Goal: Contribute content: Add original content to the website for others to see

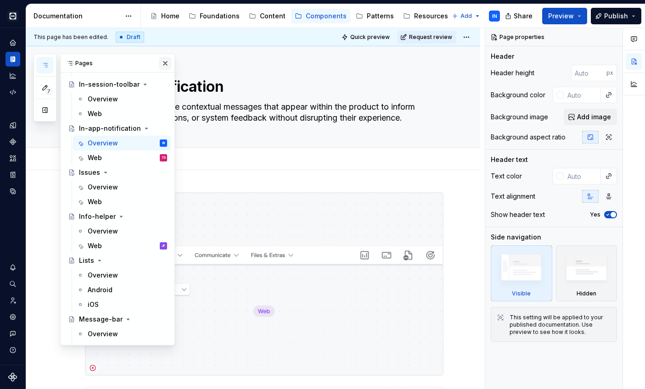
click at [159, 61] on button "button" at bounding box center [165, 63] width 13 height 13
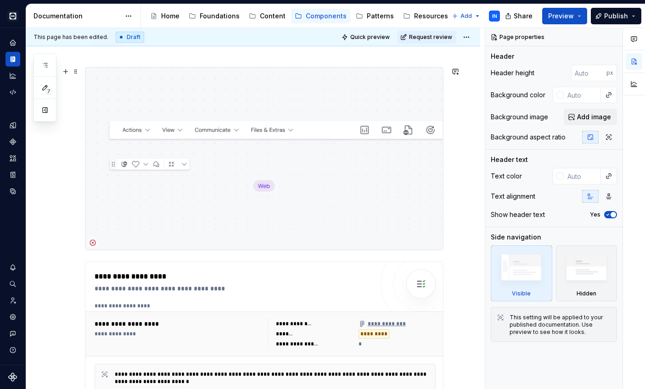
scroll to position [118, 0]
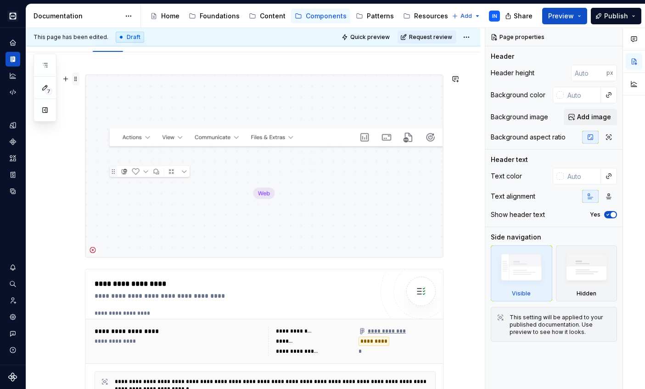
click at [73, 80] on span at bounding box center [75, 79] width 7 height 13
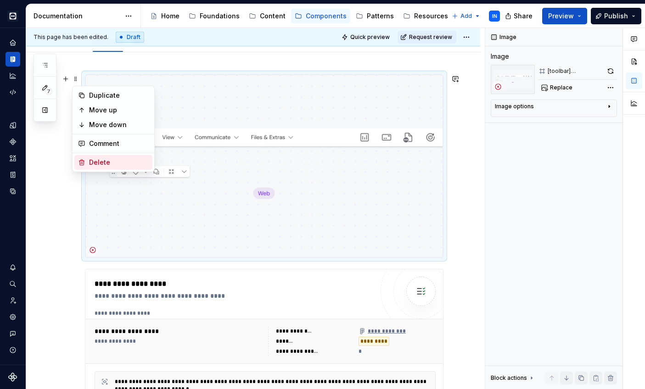
click at [109, 158] on div "Delete" at bounding box center [119, 162] width 60 height 9
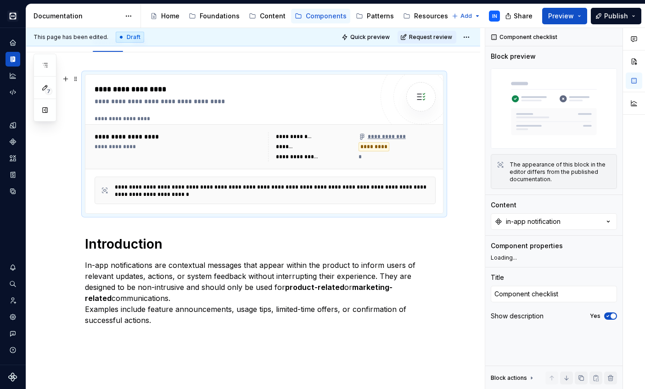
scroll to position [42, 0]
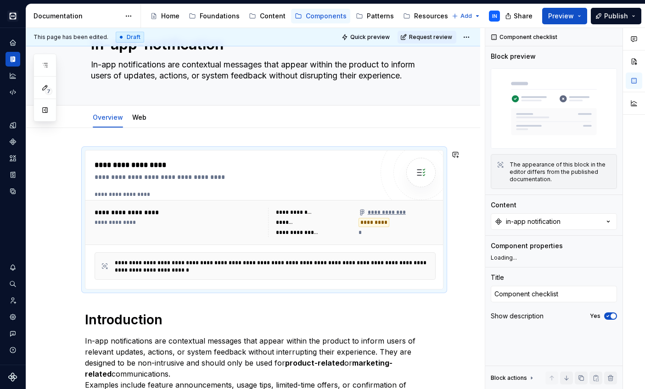
type textarea "*"
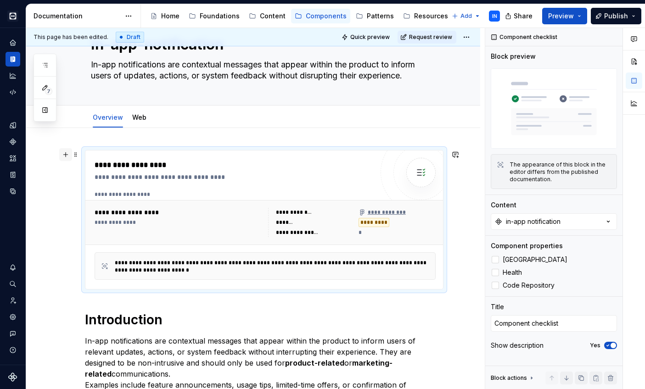
click at [67, 155] on button "button" at bounding box center [65, 154] width 13 height 13
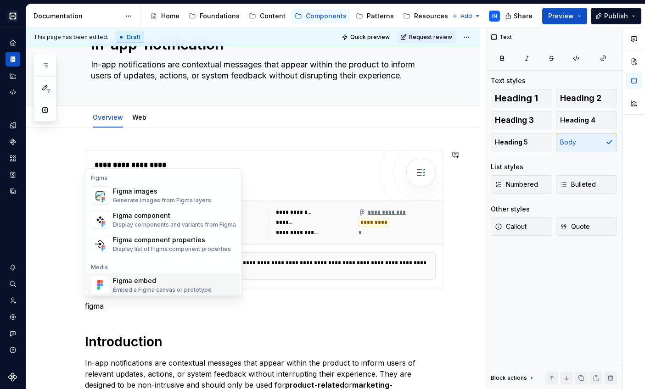
click at [155, 279] on div "Figma embed" at bounding box center [162, 280] width 99 height 9
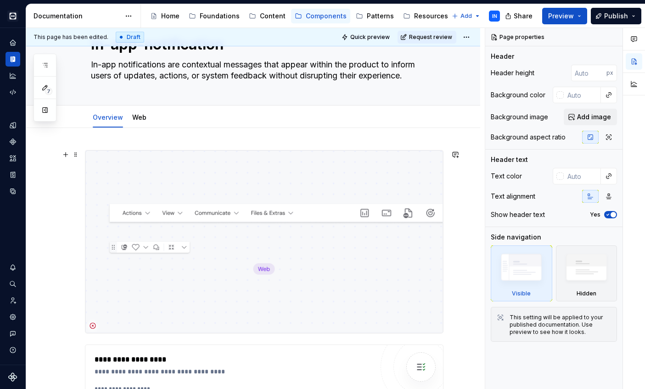
scroll to position [161, 0]
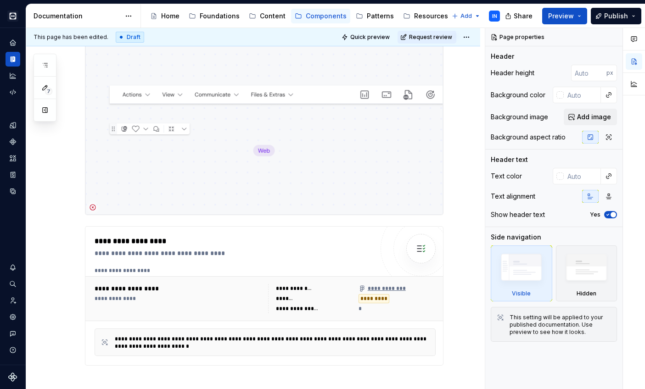
click at [171, 132] on img at bounding box center [264, 123] width 358 height 183
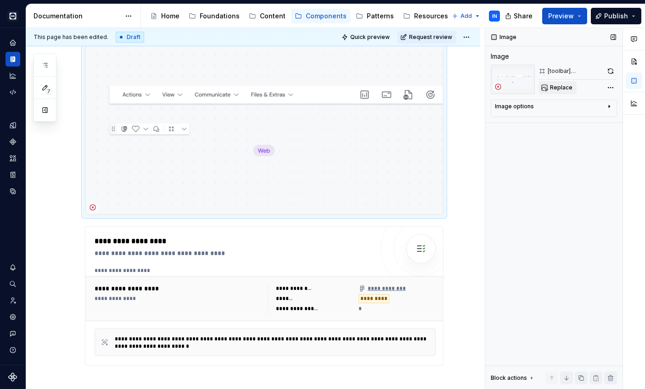
click at [550, 88] on button "Replace" at bounding box center [558, 87] width 38 height 13
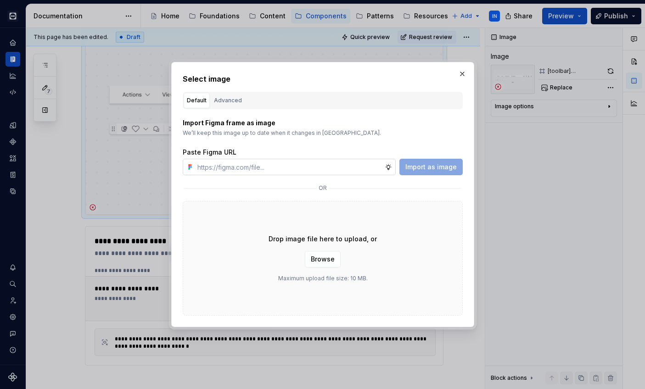
type textarea "*"
type input "[URL][DOMAIN_NAME][DOMAIN_NAME]"
click at [420, 164] on span "Import as image" at bounding box center [430, 167] width 51 height 9
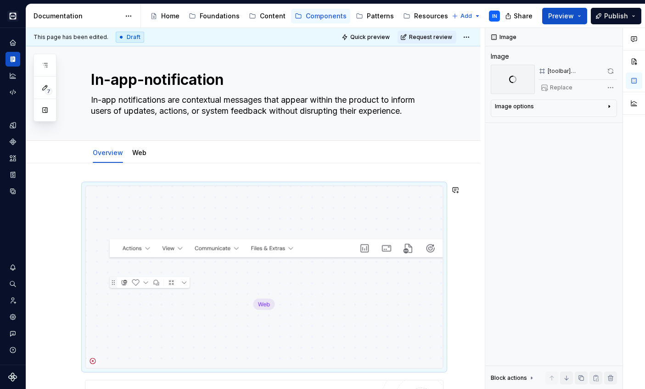
scroll to position [5, 0]
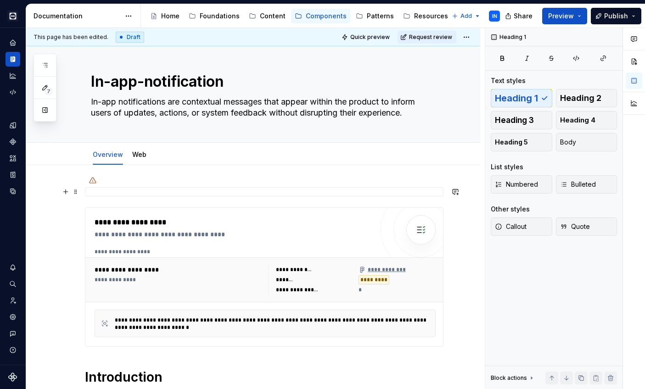
click at [161, 192] on div at bounding box center [264, 191] width 359 height 9
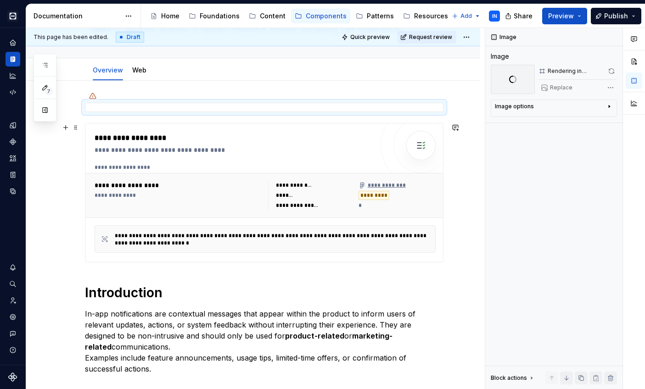
scroll to position [96, 0]
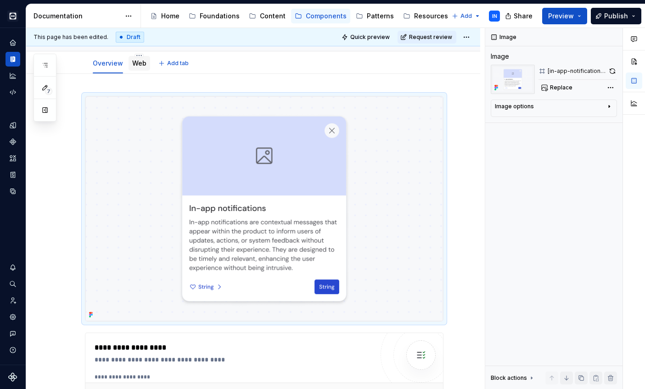
click at [134, 60] on link "Web" at bounding box center [139, 63] width 14 height 8
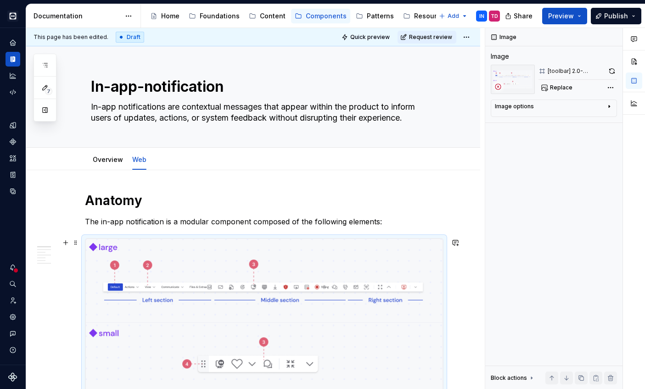
click at [256, 282] on img at bounding box center [264, 323] width 358 height 169
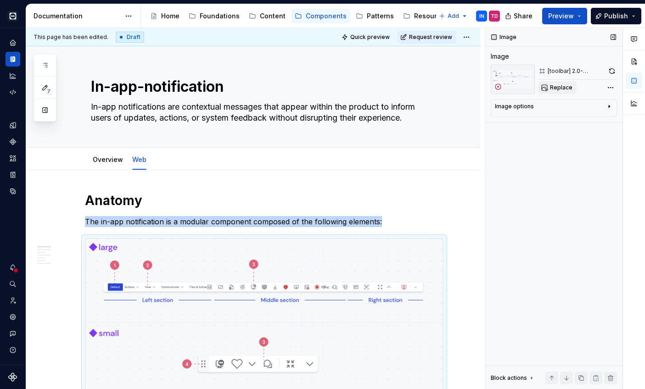
click at [558, 90] on span "Replace" at bounding box center [561, 87] width 23 height 7
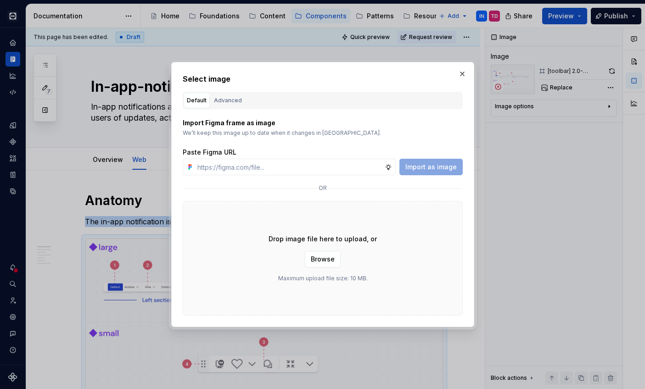
type textarea "*"
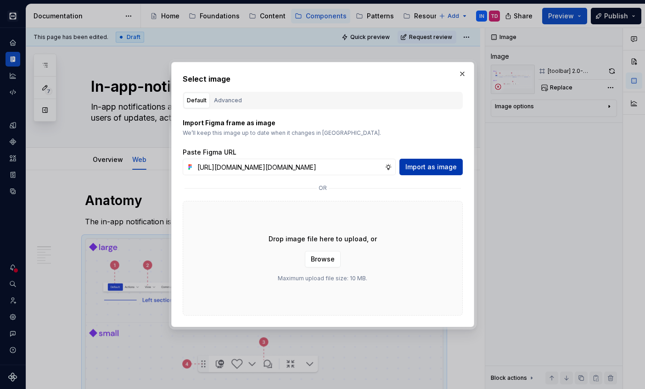
type input "[URL][DOMAIN_NAME][DOMAIN_NAME]"
click at [417, 165] on span "Import as image" at bounding box center [430, 167] width 51 height 9
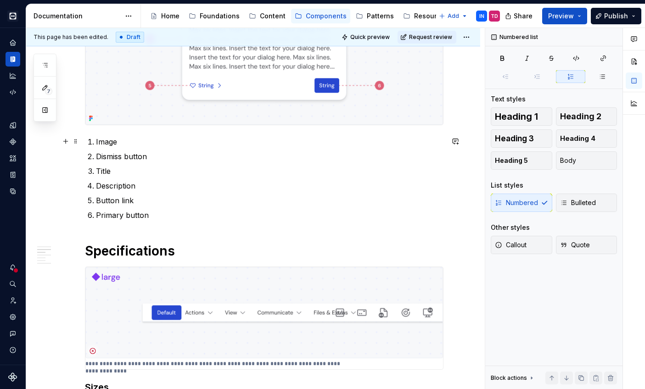
scroll to position [407, 0]
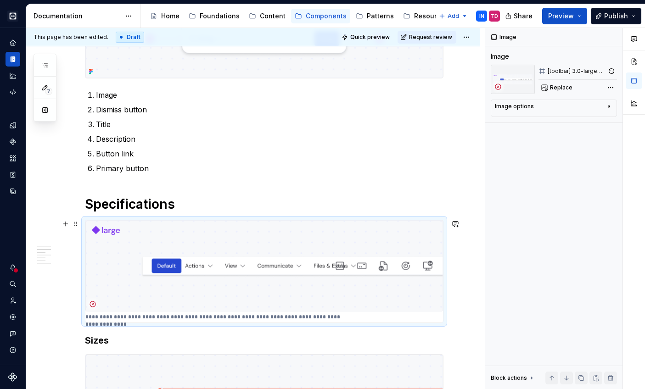
click at [231, 261] on img at bounding box center [264, 265] width 358 height 91
click at [593, 108] on div "Image options" at bounding box center [550, 108] width 111 height 11
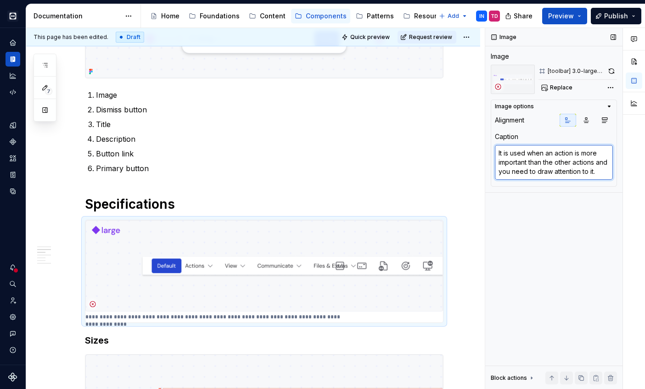
click at [565, 162] on textarea "It is used when an action is more important than the other actions and you need…" at bounding box center [554, 162] width 118 height 35
type textarea "*"
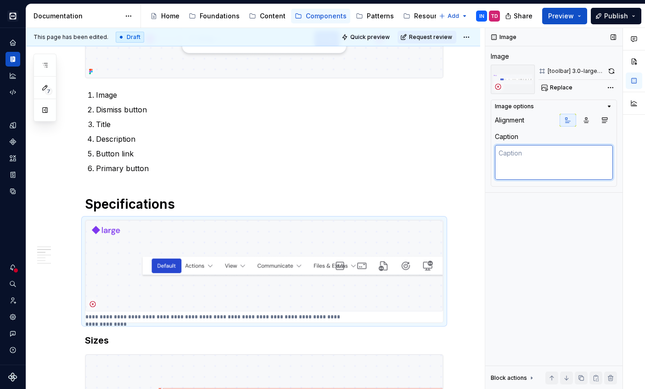
scroll to position [0, 0]
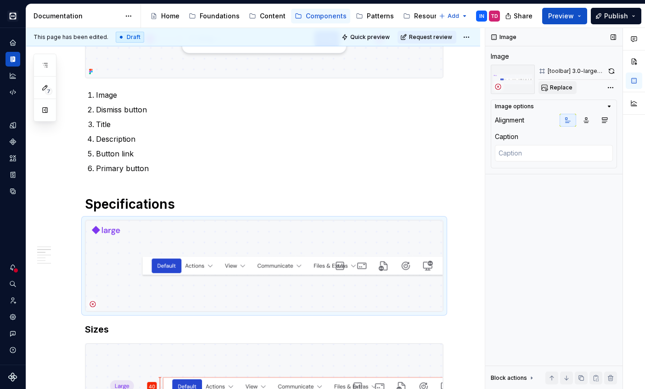
click at [560, 86] on span "Replace" at bounding box center [561, 87] width 23 height 7
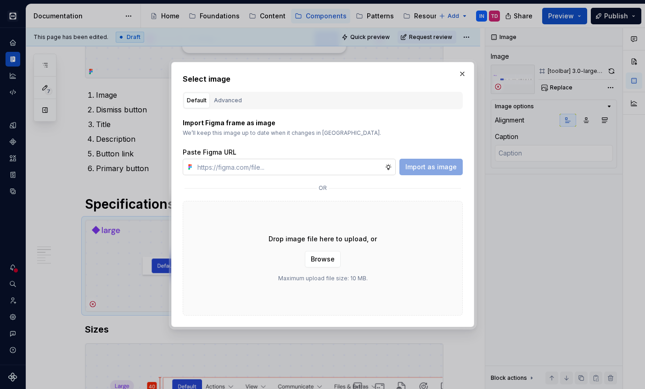
type textarea "*"
type input "[URL][DOMAIN_NAME][DOMAIN_NAME]"
click at [419, 165] on span "Import as image" at bounding box center [430, 167] width 51 height 9
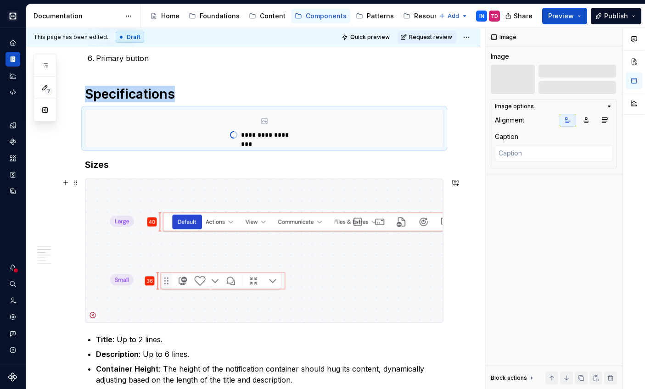
scroll to position [529, 0]
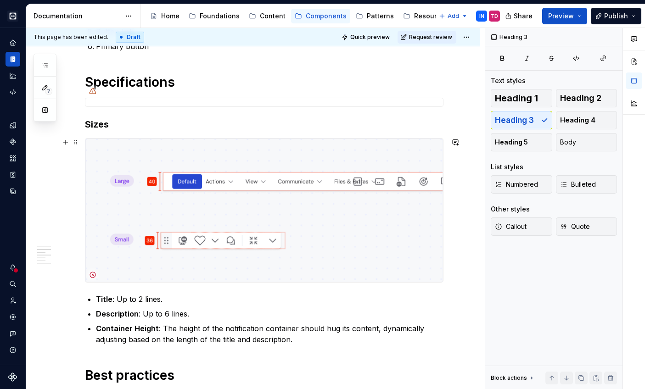
click at [93, 154] on img at bounding box center [264, 211] width 358 height 144
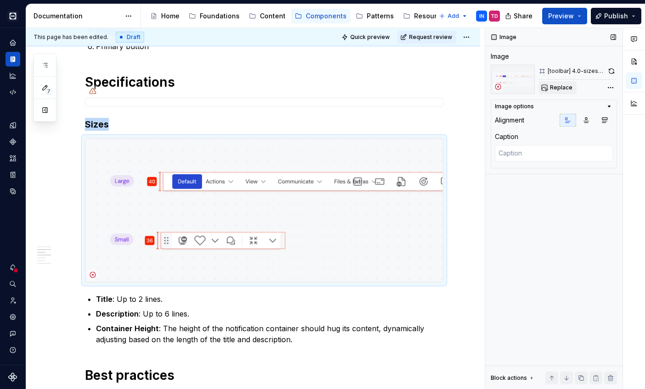
click at [563, 83] on button "Replace" at bounding box center [558, 87] width 38 height 13
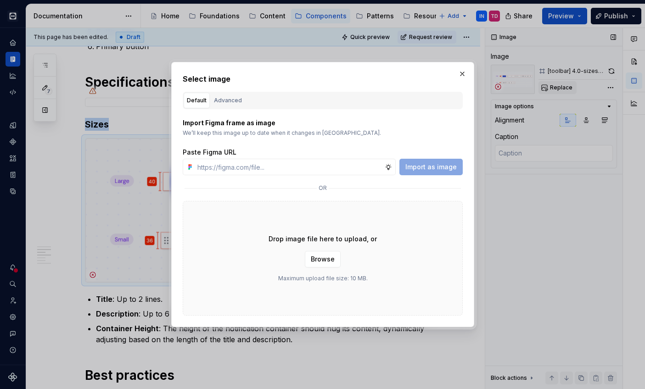
type textarea "*"
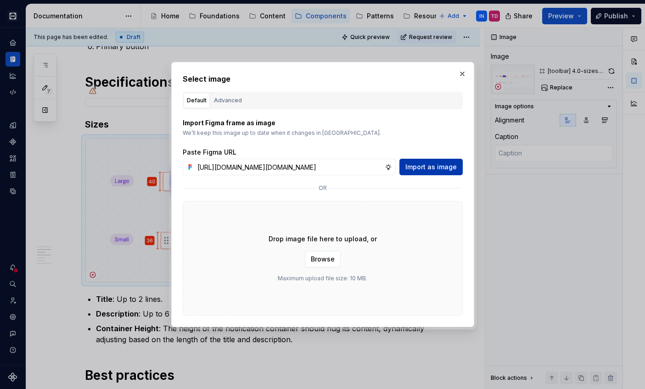
type input "[URL][DOMAIN_NAME][DOMAIN_NAME]"
click at [419, 169] on span "Import as image" at bounding box center [430, 167] width 51 height 9
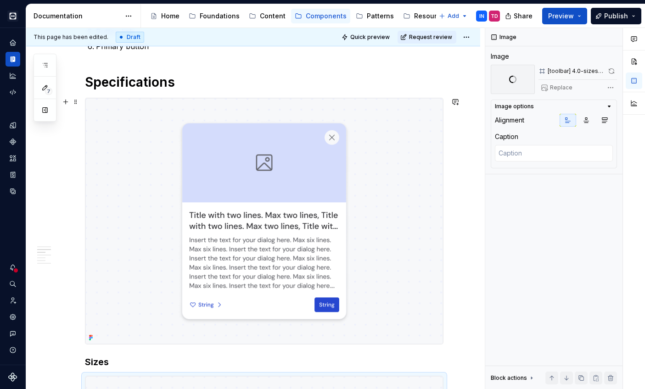
scroll to position [535, 0]
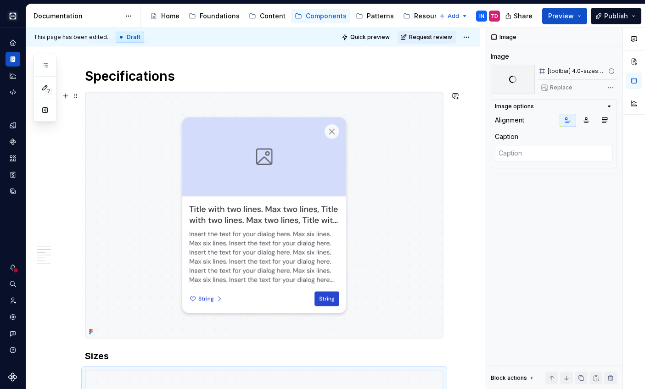
type textarea "*"
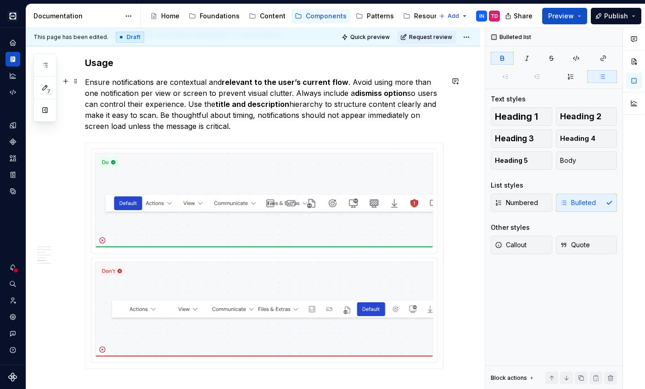
scroll to position [1182, 0]
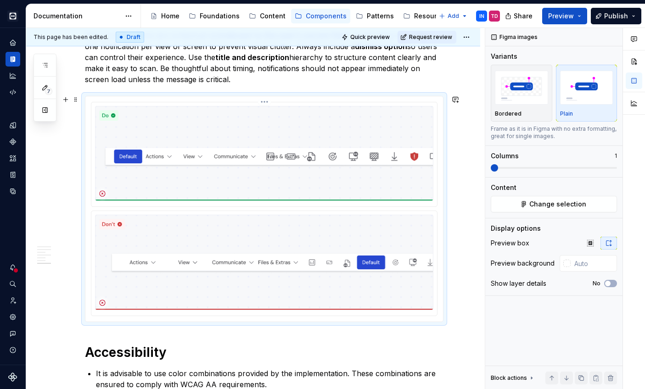
click at [257, 148] on img at bounding box center [264, 153] width 338 height 95
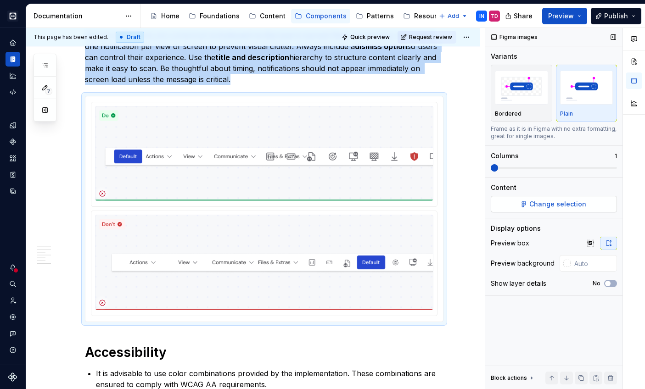
click at [515, 203] on button "Change selection" at bounding box center [554, 204] width 126 height 17
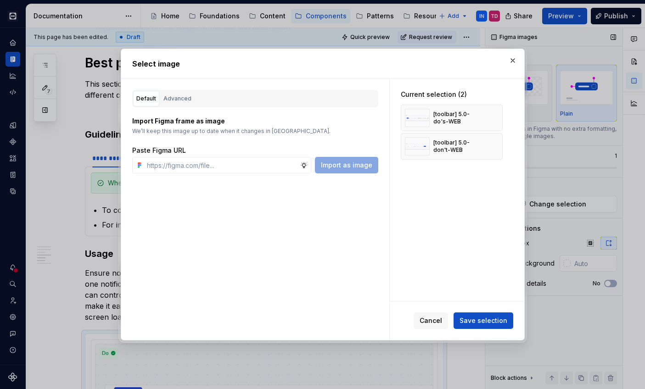
click at [513, 63] on button "button" at bounding box center [512, 60] width 13 height 13
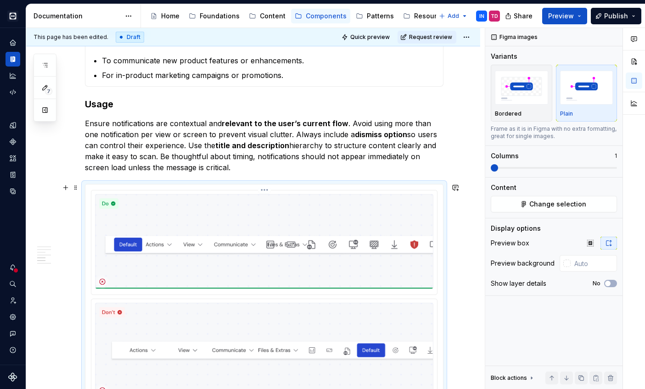
scroll to position [1332, 0]
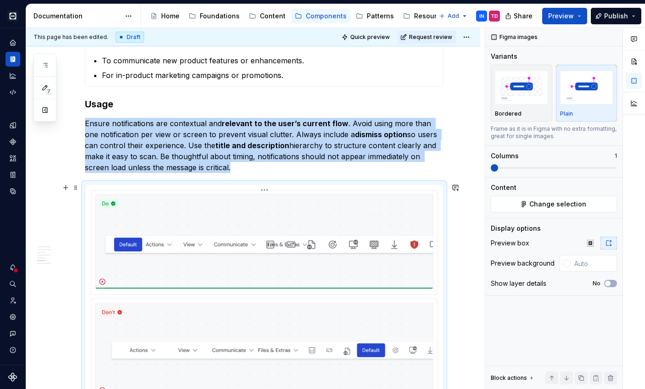
click at [339, 237] on img at bounding box center [264, 241] width 338 height 95
click at [521, 209] on button "Change selection" at bounding box center [554, 204] width 126 height 17
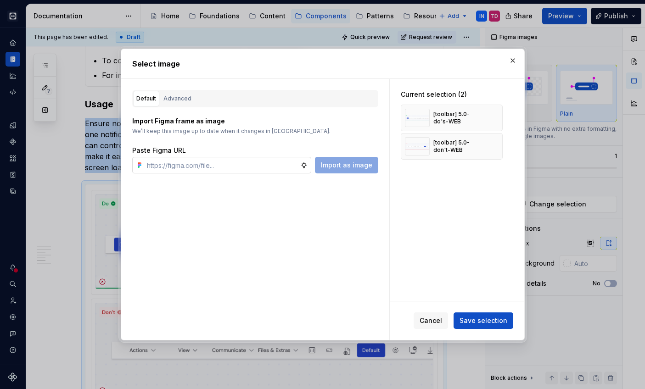
click at [256, 169] on input "text" at bounding box center [221, 165] width 157 height 17
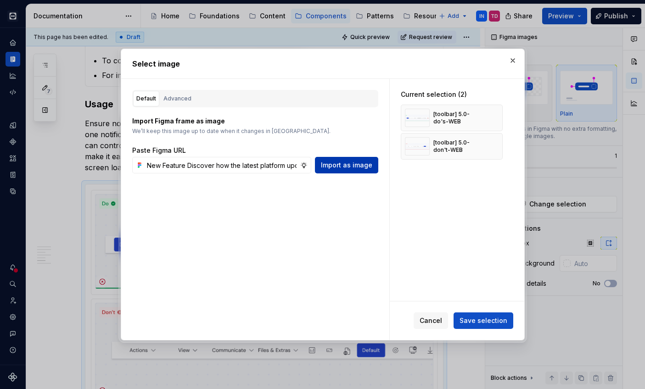
type input "New Feature Discover how the latest platform updates that will enhance your tea…"
click at [339, 166] on span "Import as image" at bounding box center [346, 165] width 51 height 9
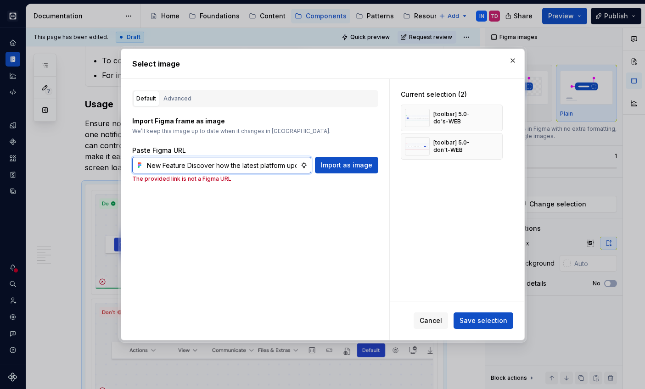
click at [295, 164] on input "New Feature Discover how the latest platform updates that will enhance your tea…" at bounding box center [221, 165] width 157 height 17
paste input "[URL][DOMAIN_NAME][DOMAIN_NAME]"
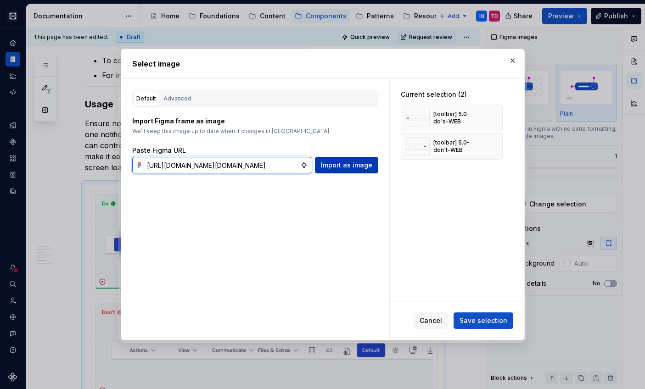
type input "[URL][DOMAIN_NAME][DOMAIN_NAME]"
click at [361, 167] on span "Import as image" at bounding box center [346, 165] width 51 height 9
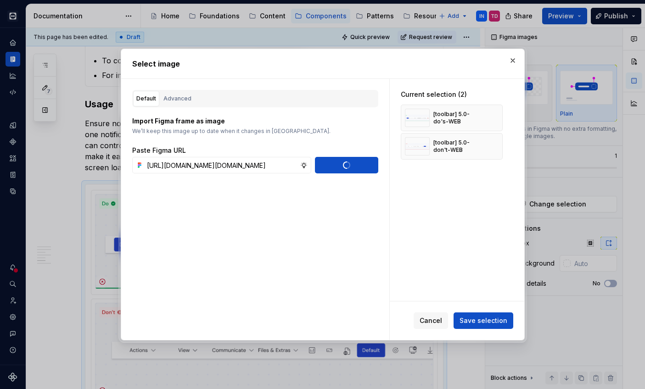
type textarea "*"
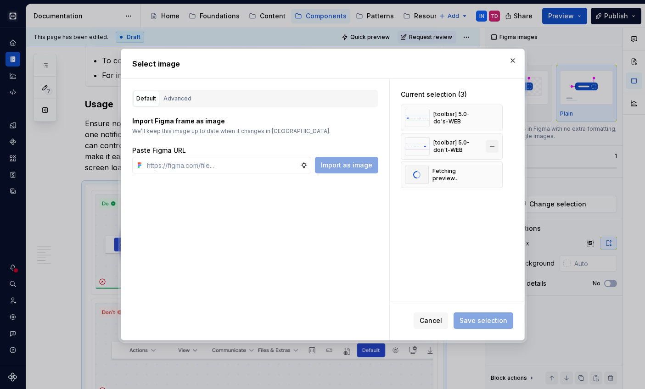
click at [490, 143] on button "button" at bounding box center [492, 146] width 13 height 13
click at [488, 118] on button "button" at bounding box center [492, 118] width 13 height 13
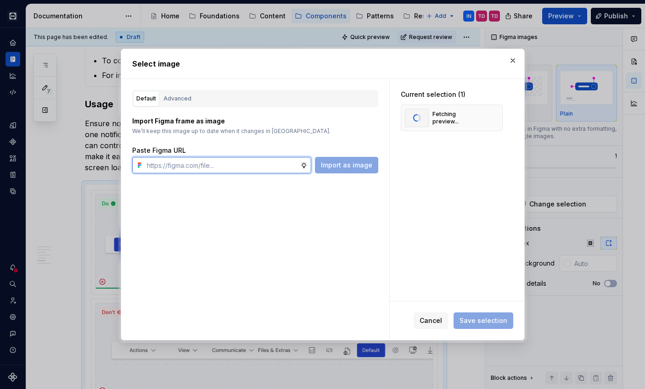
click at [190, 166] on input "text" at bounding box center [221, 165] width 157 height 17
paste input "[URL][DOMAIN_NAME][DOMAIN_NAME]"
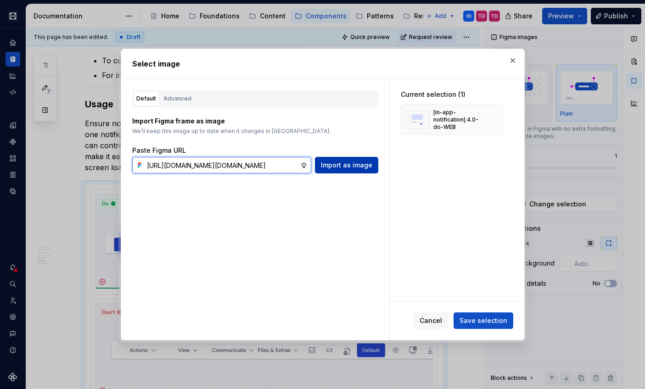
type input "[URL][DOMAIN_NAME][DOMAIN_NAME]"
click at [333, 159] on button "Import as image" at bounding box center [346, 165] width 63 height 17
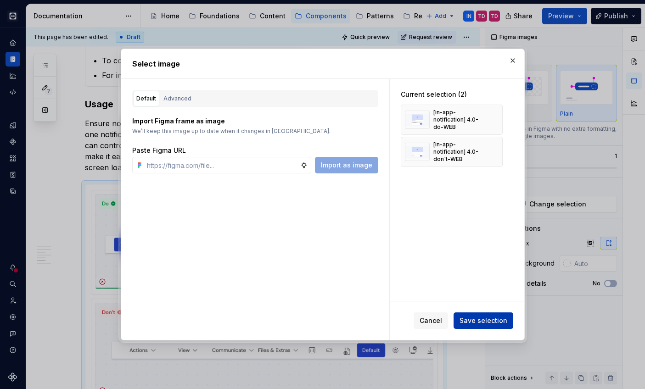
click at [485, 318] on span "Save selection" at bounding box center [484, 320] width 48 height 9
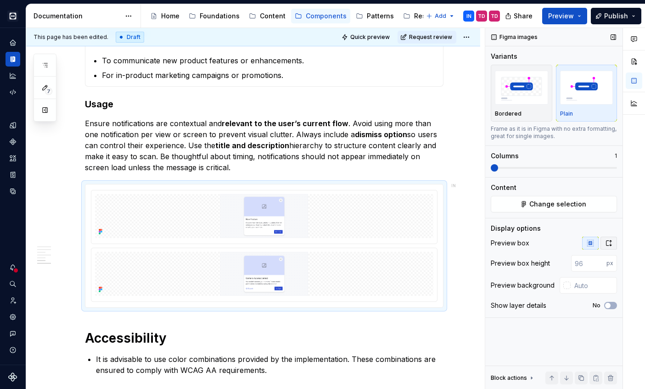
click at [608, 242] on icon "button" at bounding box center [608, 243] width 7 height 7
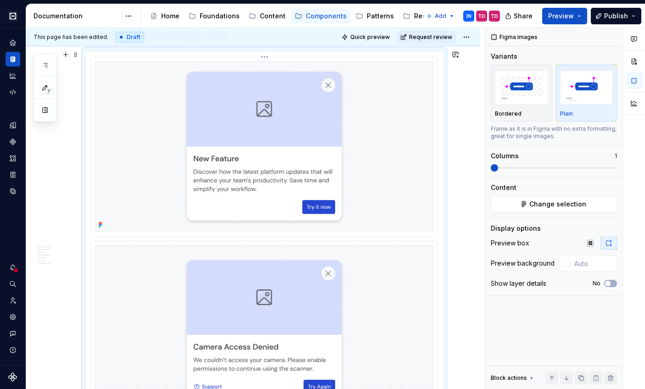
scroll to position [1368, 0]
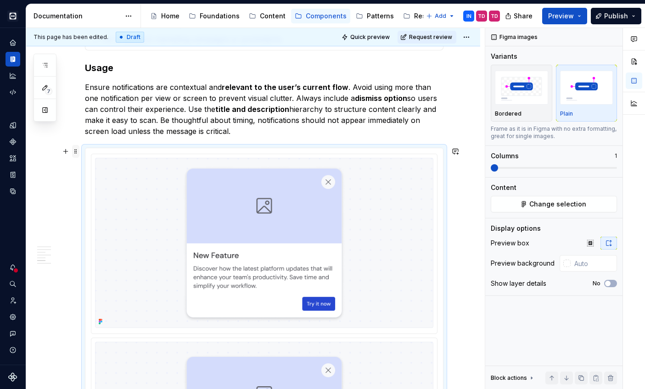
click at [79, 150] on span at bounding box center [75, 151] width 7 height 13
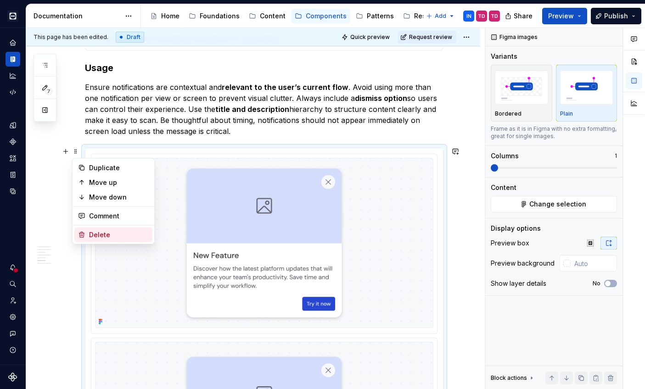
click at [93, 233] on div "Delete" at bounding box center [119, 235] width 60 height 9
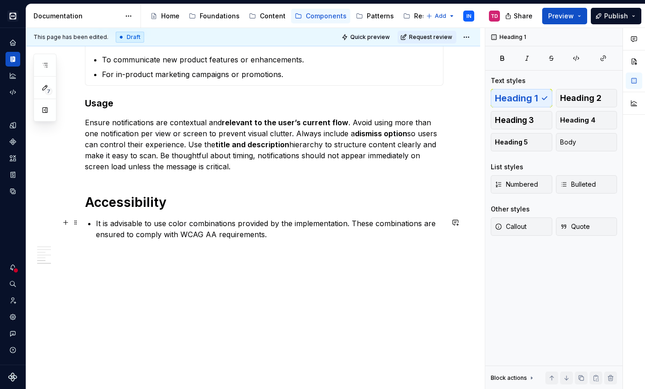
scroll to position [1332, 0]
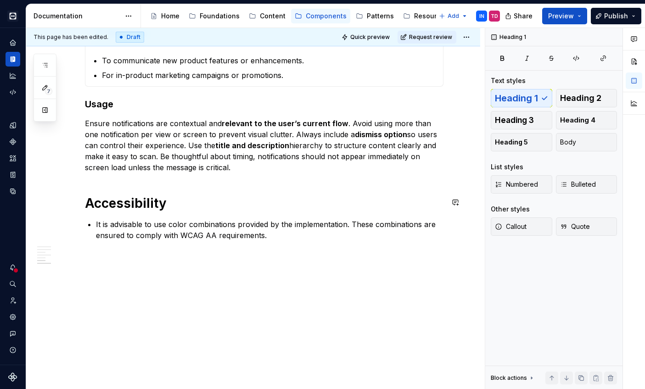
click at [202, 167] on p "Ensure notifications are contextual and relevant to the user’s current flow . A…" at bounding box center [264, 145] width 359 height 55
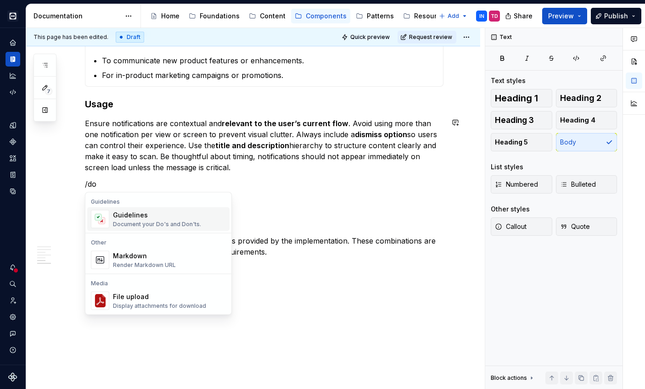
click at [165, 217] on div "Guidelines" at bounding box center [157, 215] width 88 height 9
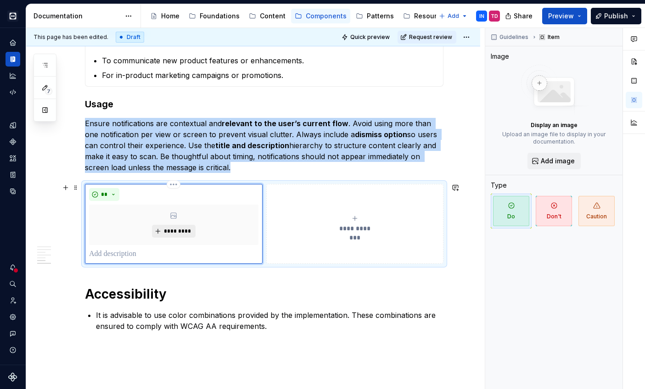
click at [178, 230] on span "*********" at bounding box center [177, 231] width 28 height 7
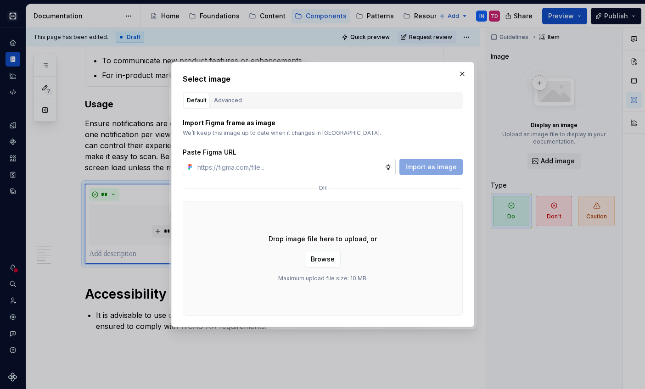
type textarea "*"
paste input "[URL][DOMAIN_NAME][DOMAIN_NAME]"
type input "[URL][DOMAIN_NAME][DOMAIN_NAME]"
click at [422, 162] on button "Import as image" at bounding box center [430, 167] width 63 height 17
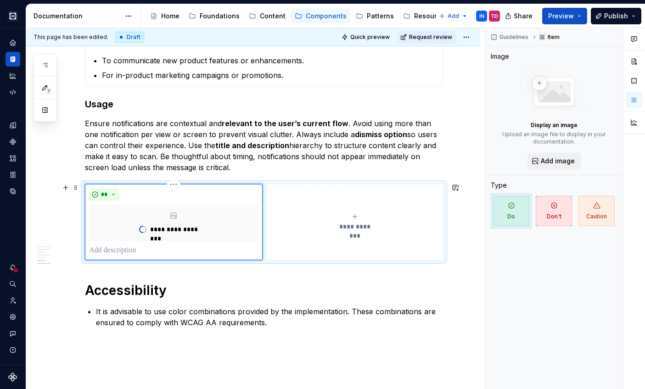
click at [351, 224] on span "**********" at bounding box center [355, 226] width 42 height 9
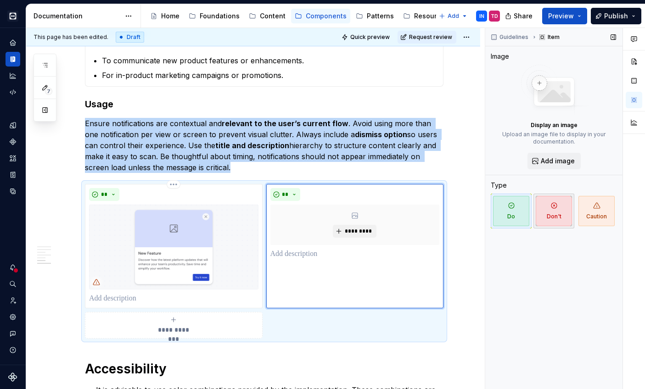
click at [552, 213] on span "Don't" at bounding box center [554, 211] width 36 height 30
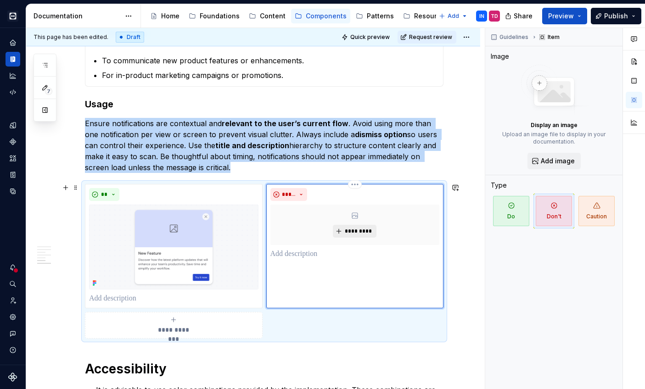
click at [351, 228] on span "*********" at bounding box center [358, 231] width 28 height 7
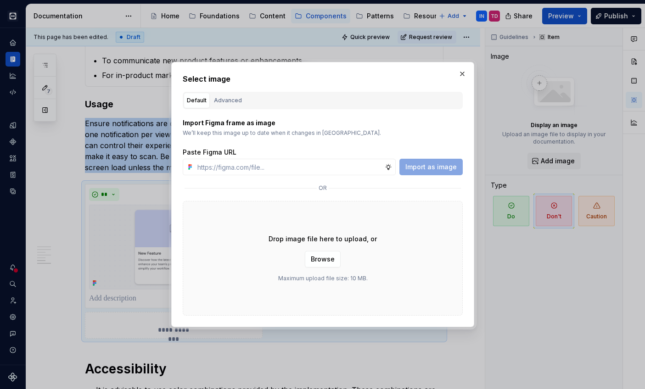
type input "[URL][DOMAIN_NAME][DOMAIN_NAME]"
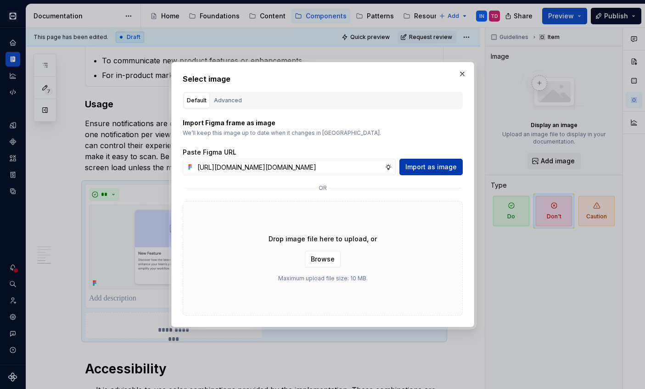
click at [435, 169] on span "Import as image" at bounding box center [430, 167] width 51 height 9
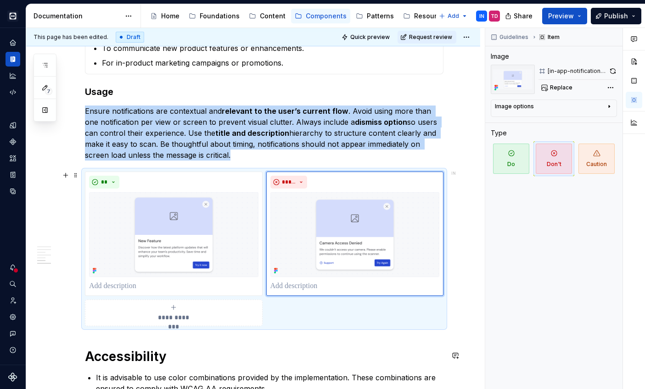
scroll to position [1342, 0]
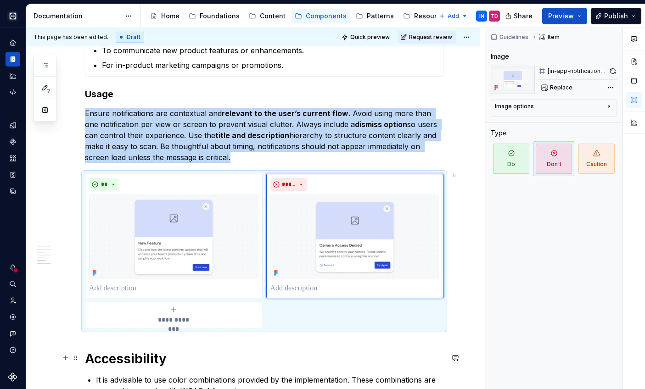
click at [286, 366] on h1 "Accessibility" at bounding box center [264, 359] width 359 height 17
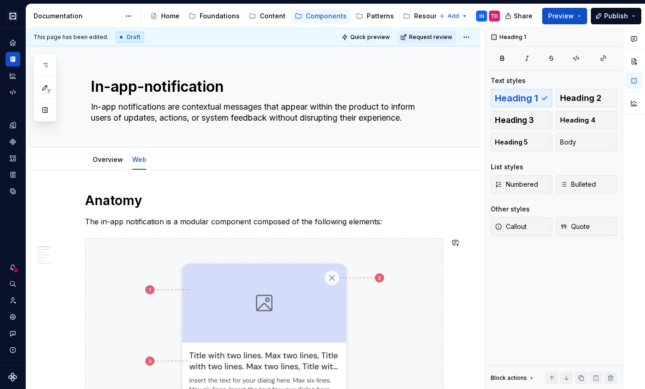
scroll to position [0, 0]
click at [429, 36] on span "Request review" at bounding box center [430, 37] width 43 height 7
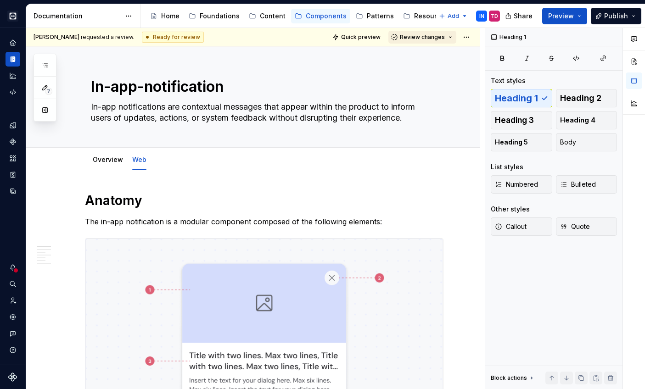
click at [423, 35] on span "Review changes" at bounding box center [422, 37] width 45 height 7
click at [420, 62] on div "This page is ready to publish." at bounding box center [447, 64] width 80 height 7
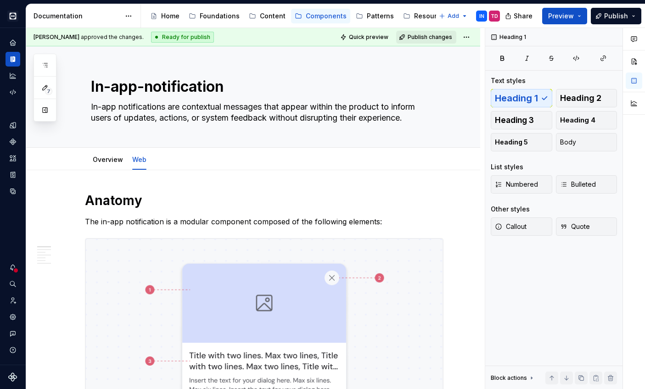
click at [431, 34] on span "Publish changes" at bounding box center [430, 37] width 45 height 7
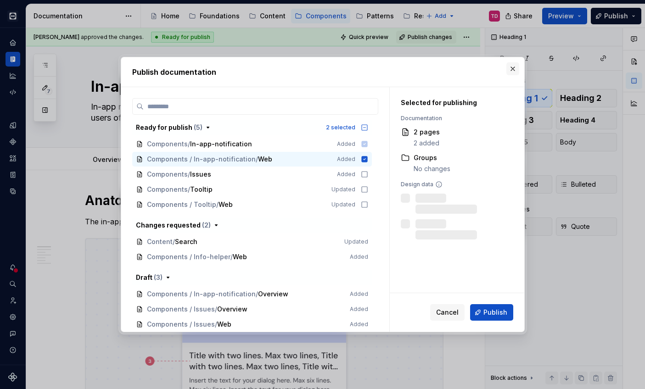
click at [513, 67] on button "button" at bounding box center [512, 68] width 13 height 13
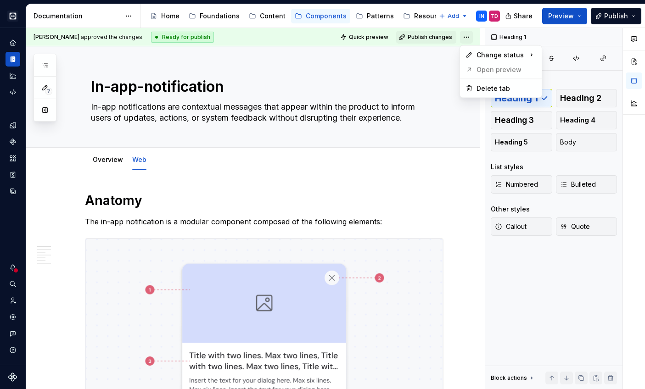
click at [467, 35] on html "Cobalt IN Design system data Documentation Accessibility guide for tree Page tr…" at bounding box center [322, 194] width 645 height 389
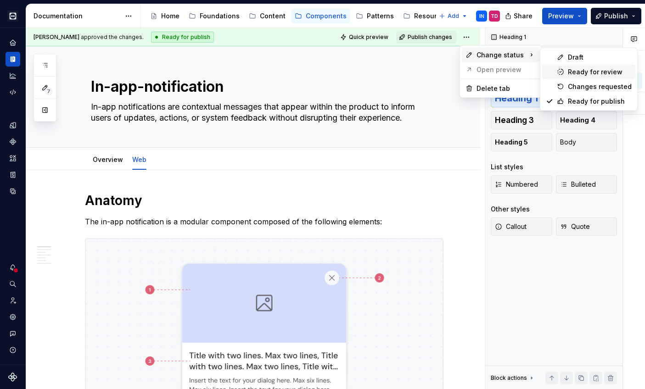
click at [586, 73] on div "Ready for review" at bounding box center [600, 72] width 64 height 9
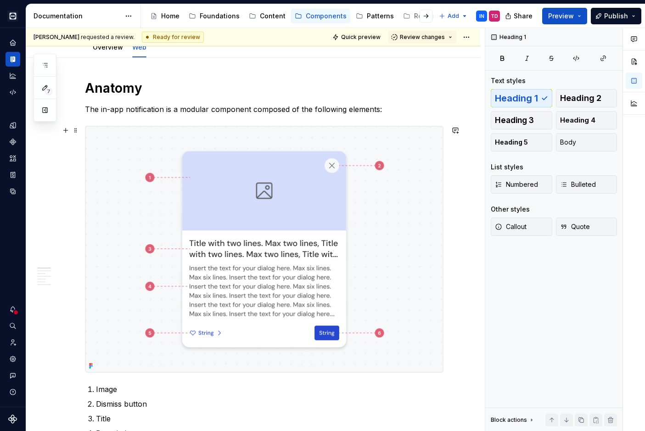
scroll to position [113, 0]
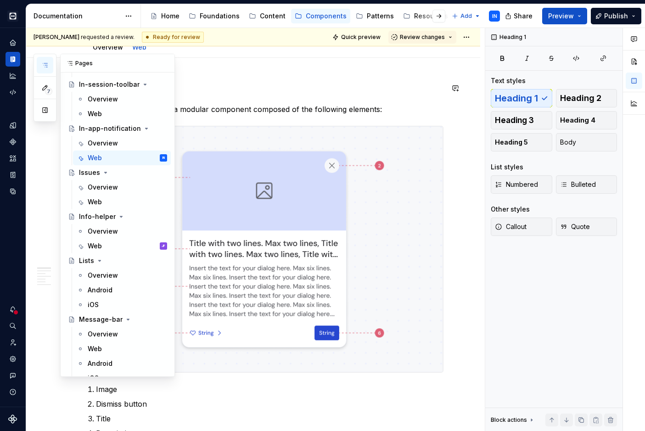
click at [50, 68] on button "button" at bounding box center [45, 65] width 17 height 17
click at [101, 185] on div "Overview" at bounding box center [103, 187] width 30 height 9
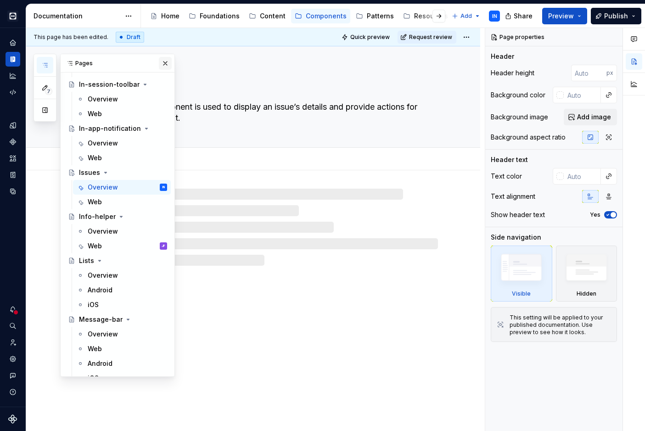
click at [160, 62] on button "button" at bounding box center [165, 63] width 13 height 13
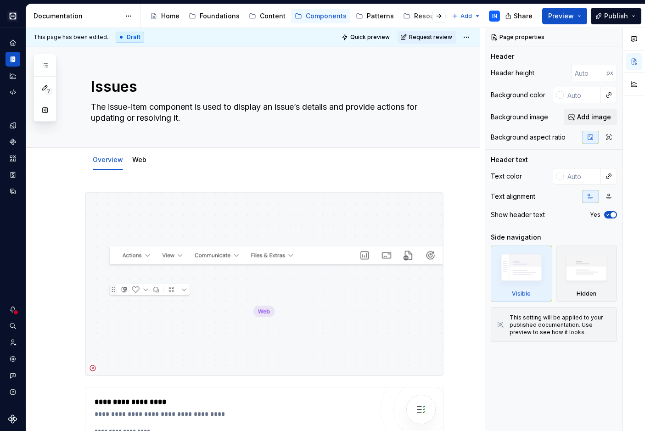
type textarea "*"
